Goal: Task Accomplishment & Management: Complete application form

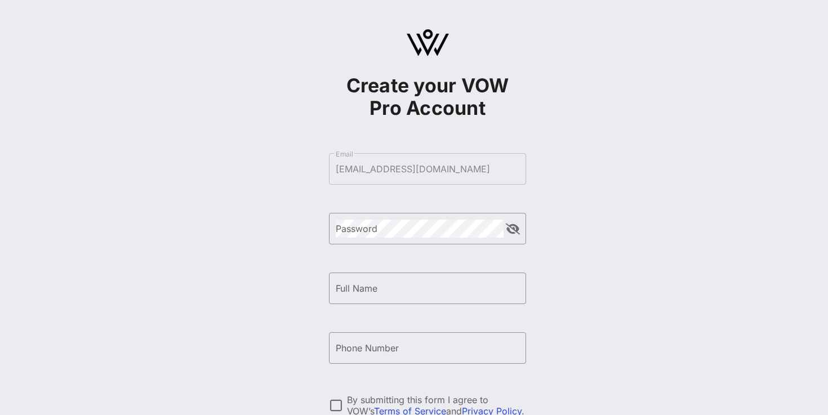
scroll to position [131, 0]
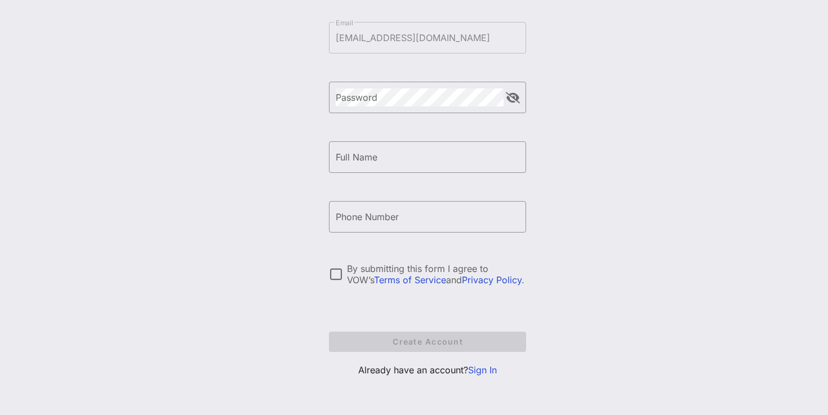
click at [483, 370] on link "Sign In" at bounding box center [482, 369] width 29 height 11
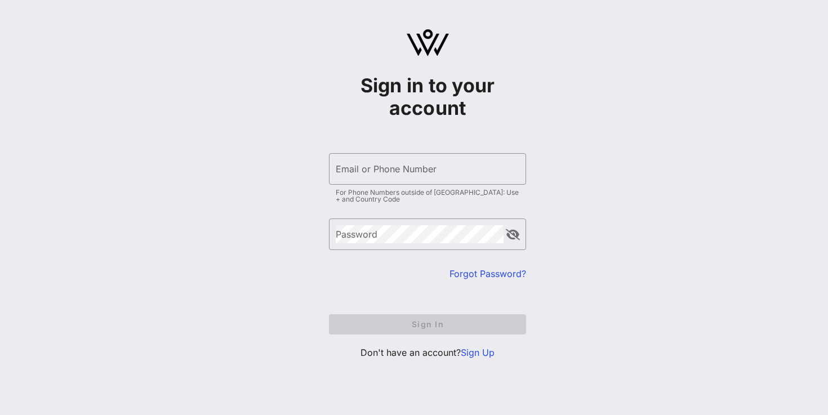
click at [407, 153] on form "​ Email or Phone Number For Phone Numbers outside of [GEOGRAPHIC_DATA]: Use + a…" at bounding box center [427, 244] width 197 height 204
click at [407, 170] on input "Email or Phone Number" at bounding box center [428, 169] width 184 height 18
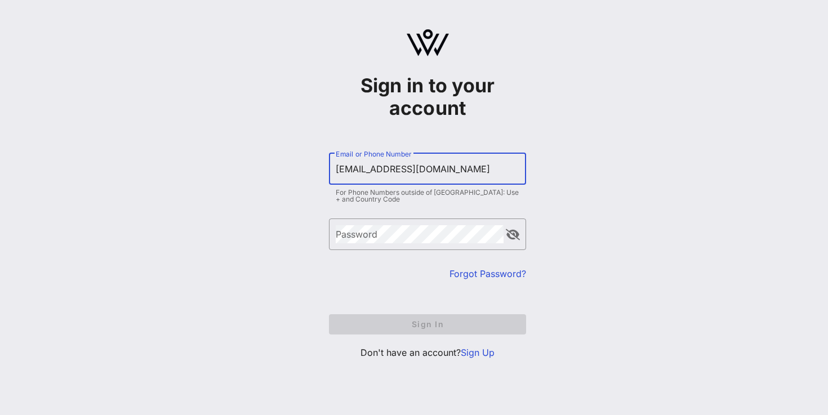
type input "[EMAIL_ADDRESS][DOMAIN_NAME]"
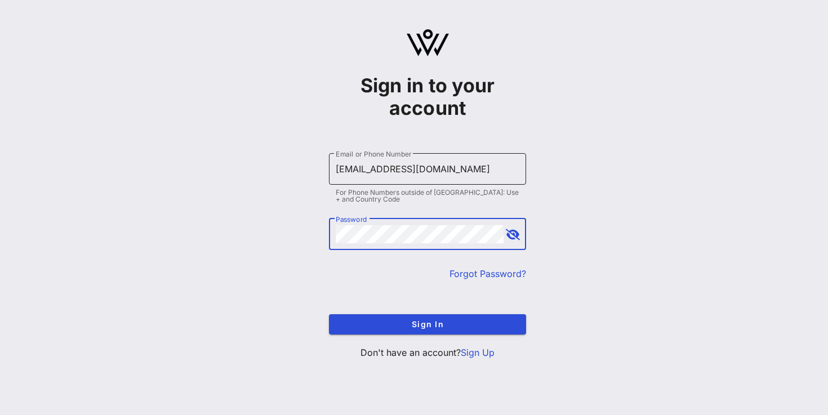
click at [329, 314] on button "Sign In" at bounding box center [427, 324] width 197 height 20
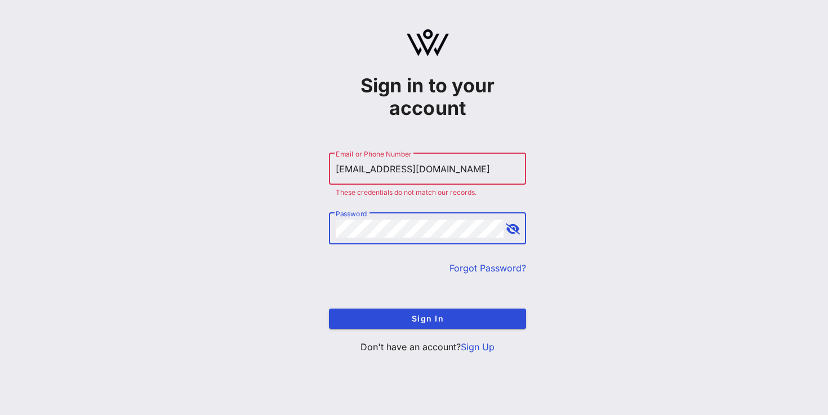
click at [519, 224] on button "append icon" at bounding box center [513, 229] width 14 height 11
click at [515, 224] on button "append icon" at bounding box center [512, 229] width 13 height 11
click at [329, 309] on button "Sign In" at bounding box center [427, 319] width 197 height 20
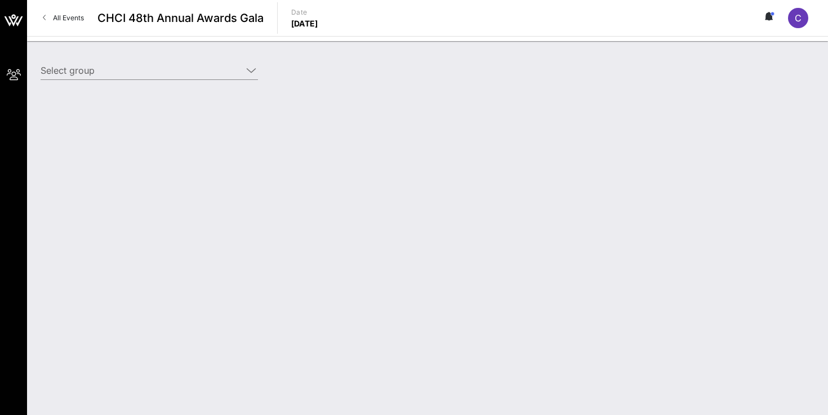
type input "NCTA (NCTA) [[PERSON_NAME], [EMAIL_ADDRESS][DOMAIN_NAME]]"
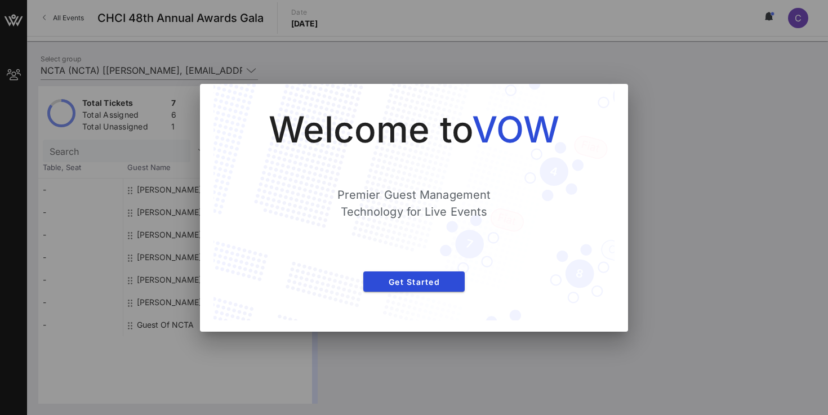
click at [493, 95] on div "Welcome to VOW Premier Guest Management Technology for Live Events Get Started" at bounding box center [413, 202] width 401 height 237
click at [434, 277] on span "Get Started" at bounding box center [413, 282] width 83 height 10
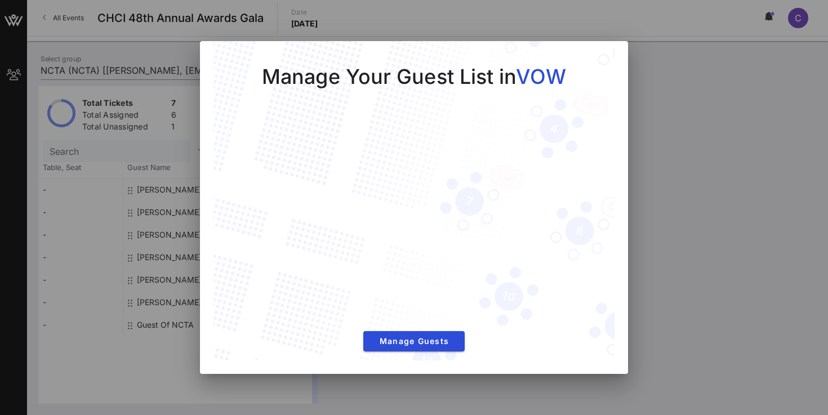
click at [664, 85] on div at bounding box center [414, 207] width 828 height 415
click at [417, 341] on span "Manage Guests" at bounding box center [413, 341] width 83 height 10
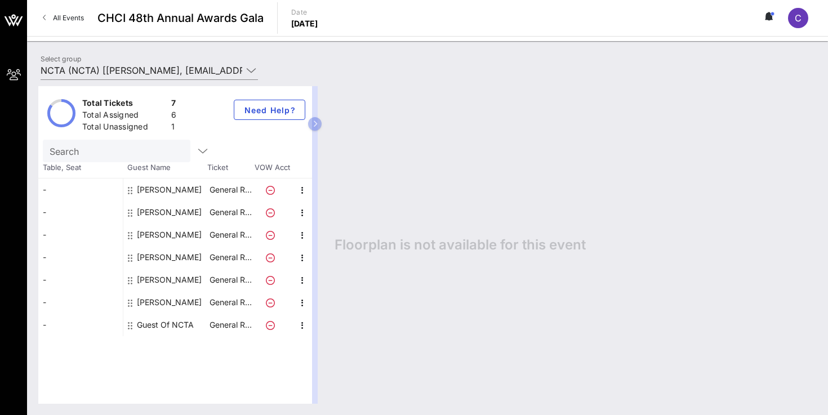
click at [165, 330] on div "Guest Of NCTA" at bounding box center [165, 325] width 57 height 23
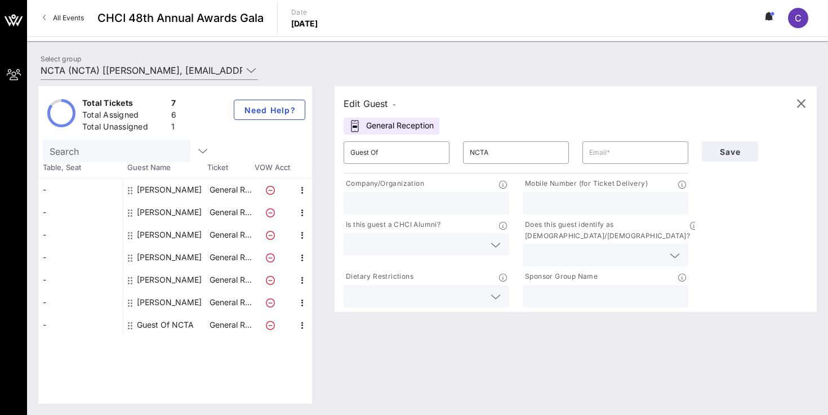
click at [167, 194] on div "[PERSON_NAME]" at bounding box center [169, 190] width 65 height 23
type input "[PERSON_NAME]"
type input "[EMAIL_ADDRESS][DOMAIN_NAME]"
type input "NCTA - The Internet & Television Association"
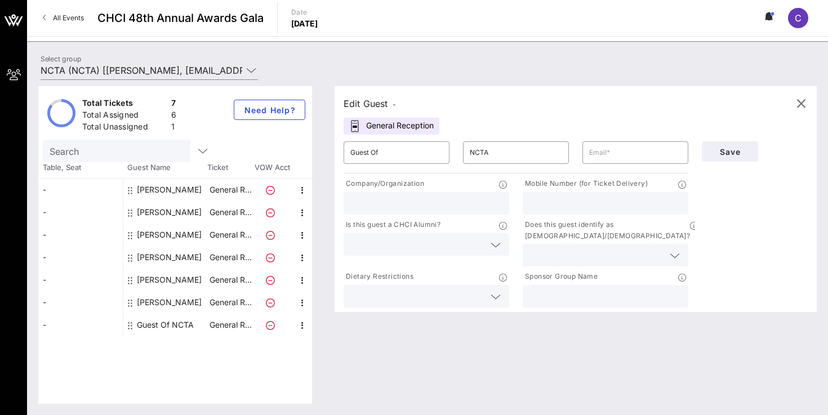
type input "8433015394"
type input "NCTA - The Internet & Television Association"
click at [167, 212] on div "[PERSON_NAME]" at bounding box center [169, 212] width 65 height 23
type input "[PERSON_NAME]"
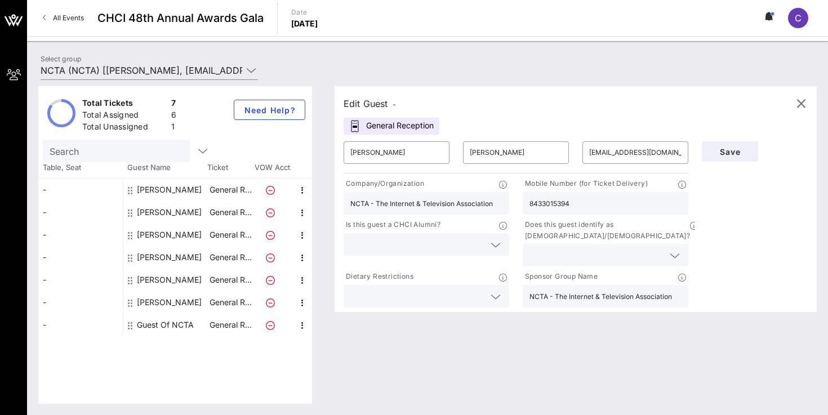
type input "[EMAIL_ADDRESS][DOMAIN_NAME]"
click at [168, 234] on div "[PERSON_NAME]" at bounding box center [169, 235] width 65 height 23
type input "[PERSON_NAME]"
type input "[EMAIL_ADDRESS][DOMAIN_NAME]"
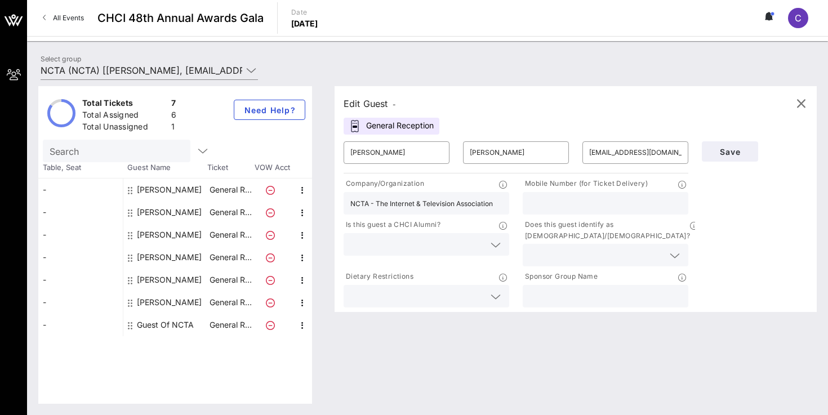
type input "‭[PHONE_NUMBER]‬"
click at [168, 259] on div "[PERSON_NAME]" at bounding box center [169, 257] width 65 height 23
type input "[PERSON_NAME]"
type input "[EMAIL_ADDRESS][DOMAIN_NAME]"
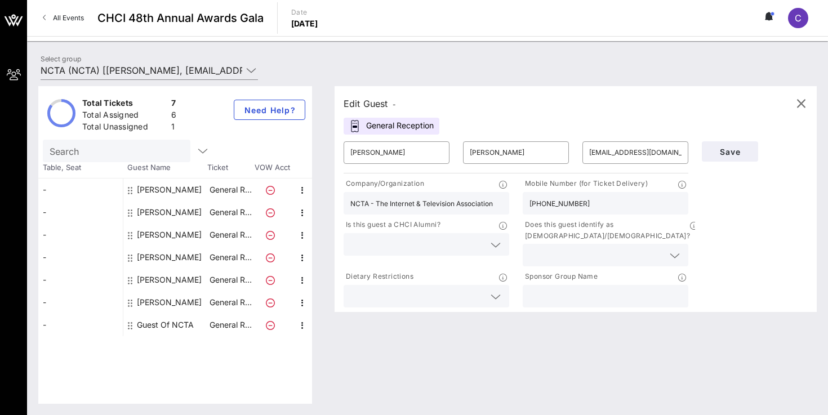
type input "NCTA - The Internet & Television Association"
